Goal: Check status: Check status

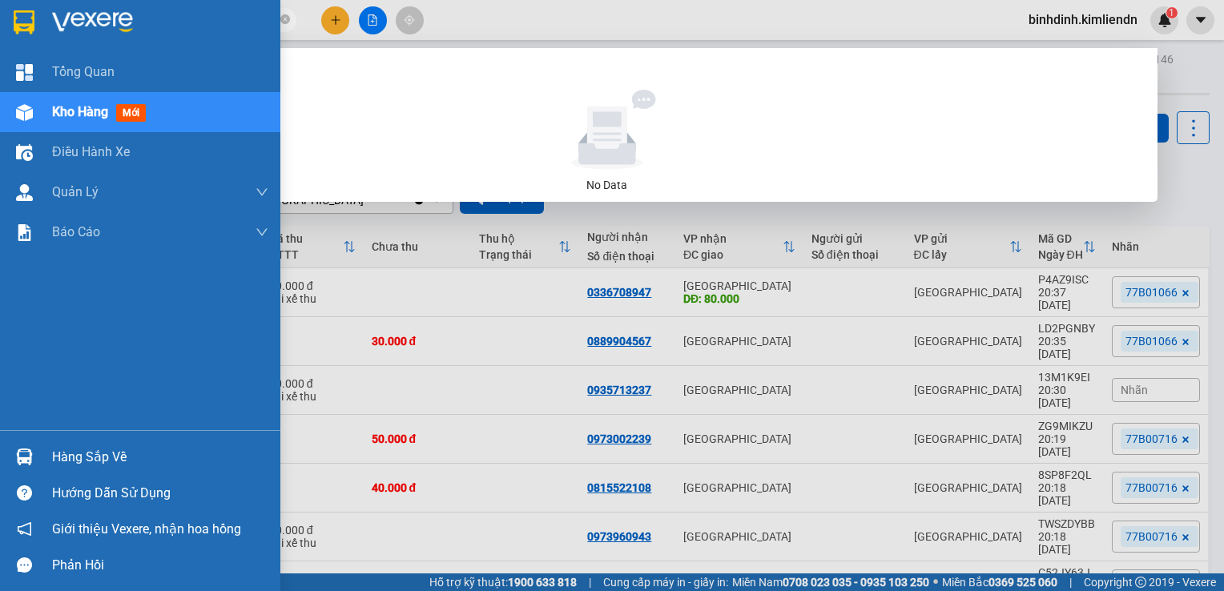
type input "0905024959"
click at [30, 113] on img at bounding box center [24, 112] width 17 height 17
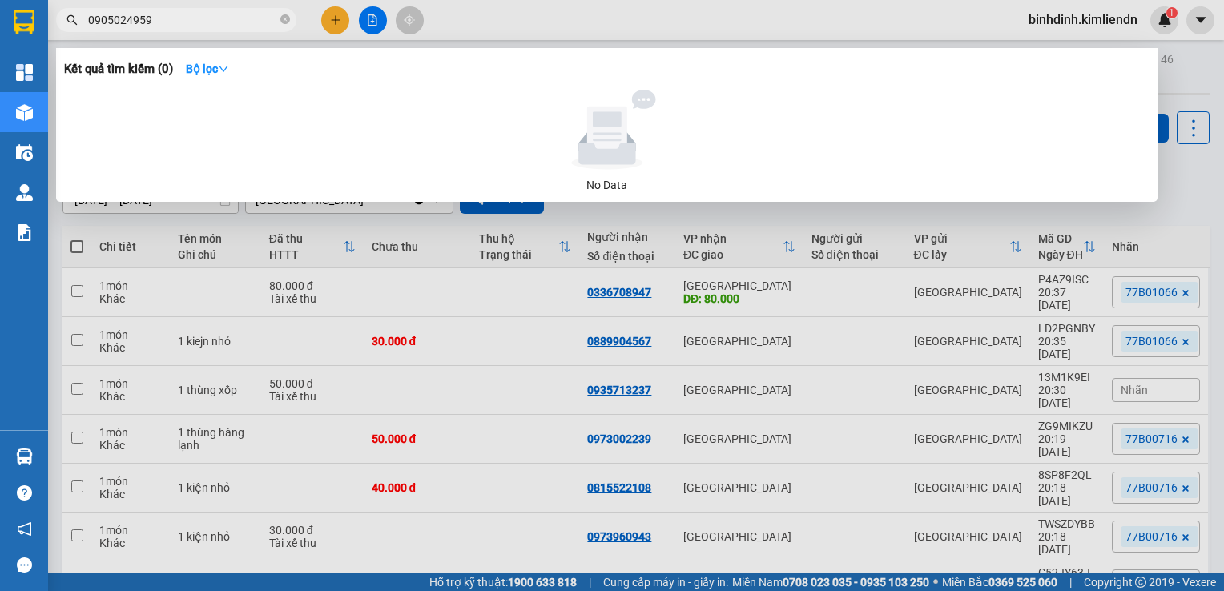
click at [206, 30] on span "0905024959" at bounding box center [176, 20] width 240 height 24
click at [215, 22] on input "0905024959" at bounding box center [182, 20] width 189 height 18
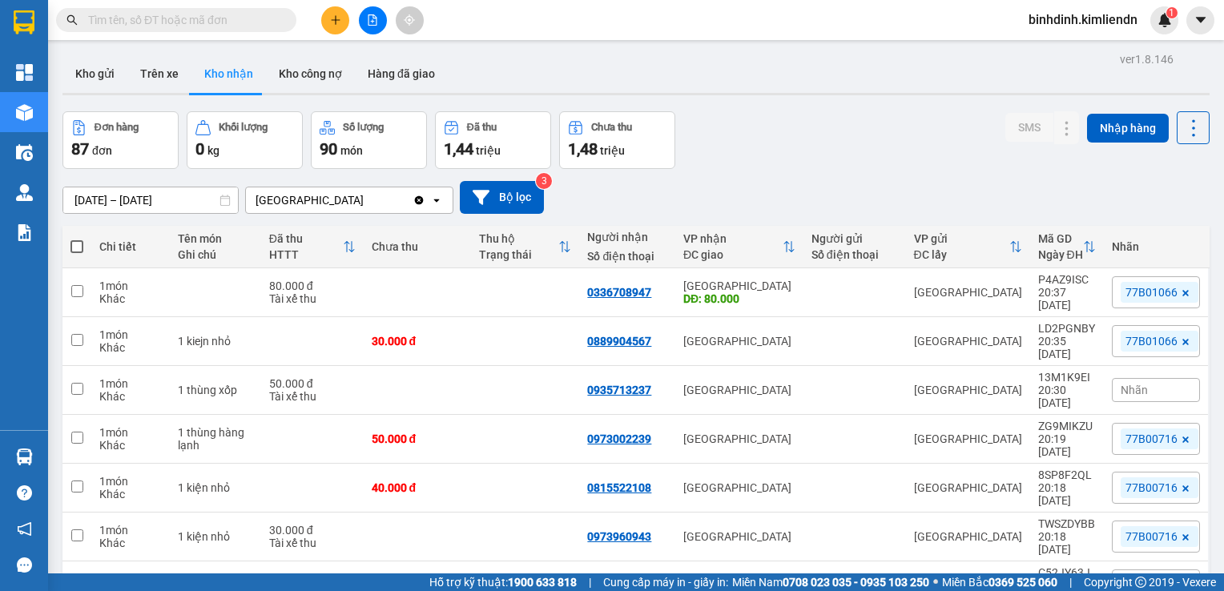
click at [268, 10] on span at bounding box center [176, 20] width 240 height 24
drag, startPoint x: 268, startPoint y: 10, endPoint x: 245, endPoint y: 32, distance: 31.2
click at [245, 32] on div "Kết quả tìm kiếm ( 0 ) Bộ lọc No Data" at bounding box center [156, 20] width 313 height 28
click at [245, 26] on input "text" at bounding box center [182, 20] width 189 height 18
paste input "0905024959"
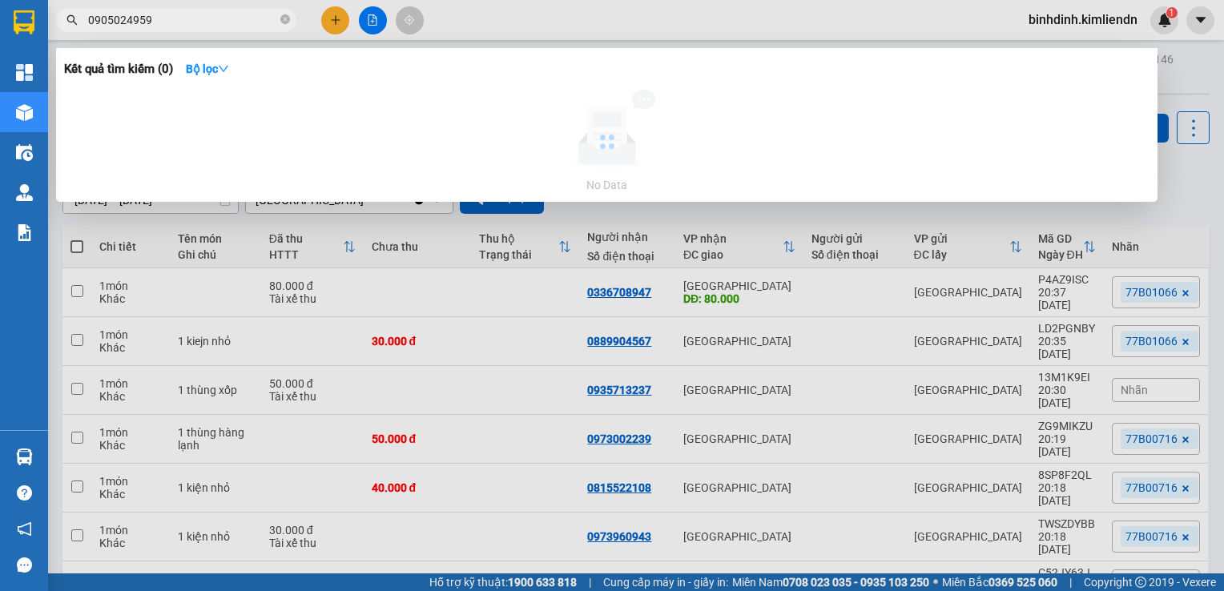
type input "0905024959"
